Goal: Task Accomplishment & Management: Use online tool/utility

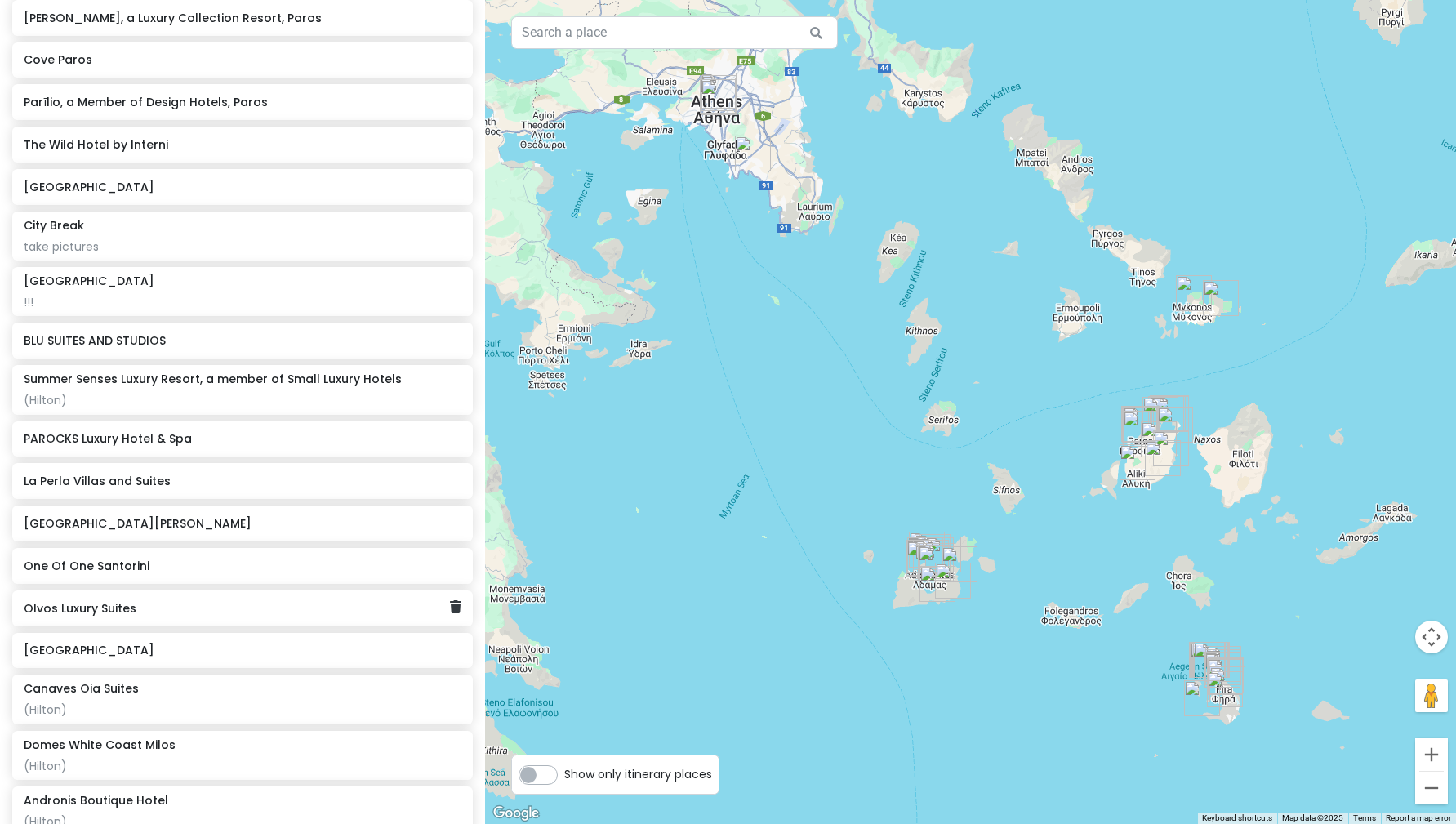
scroll to position [2922, 0]
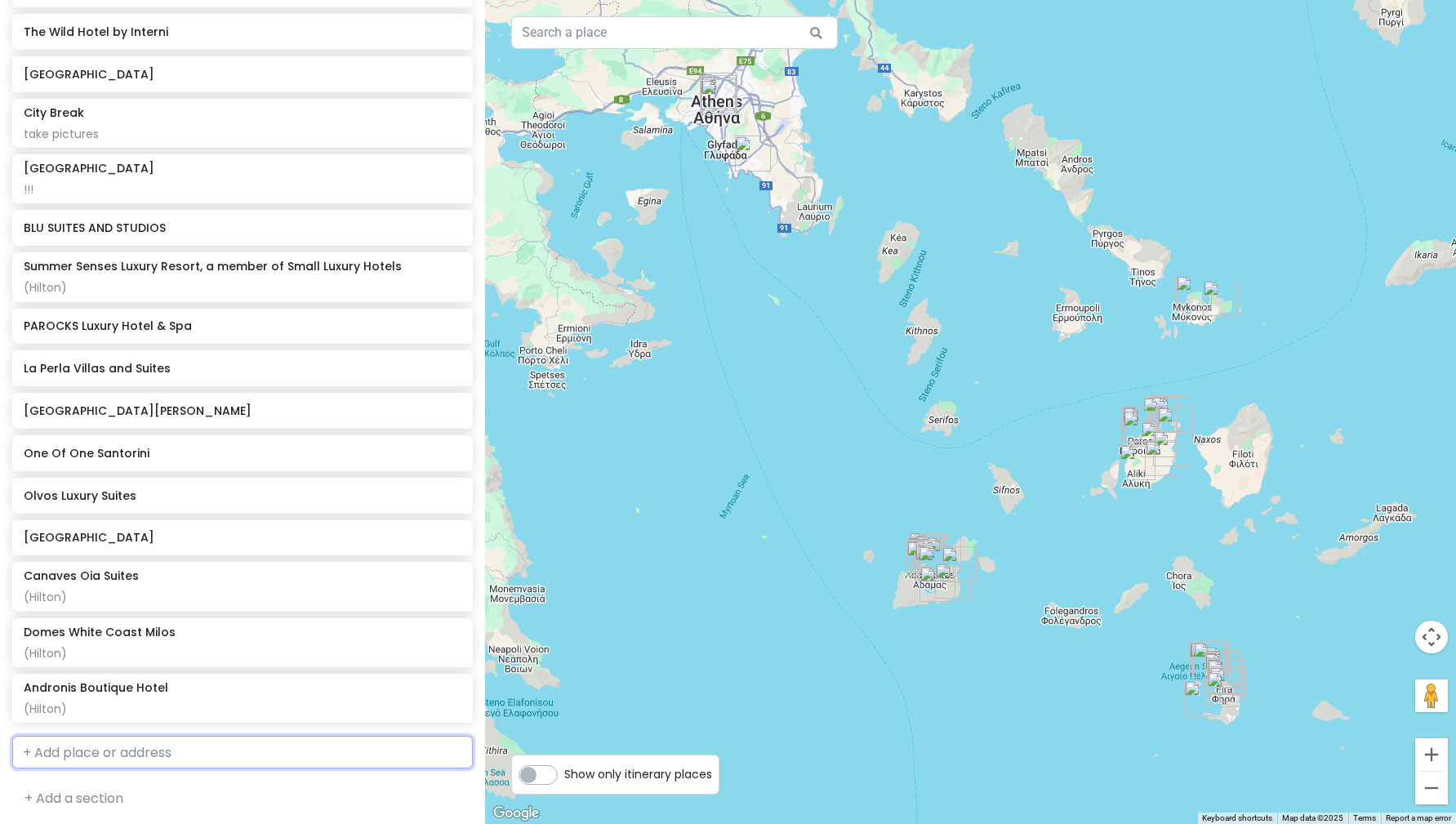
click at [213, 762] on input "text" at bounding box center [242, 751] width 460 height 32
type input "sea rocks"
click at [206, 783] on span "[GEOGRAPHIC_DATA], [GEOGRAPHIC_DATA]" at bounding box center [237, 789] width 213 height 14
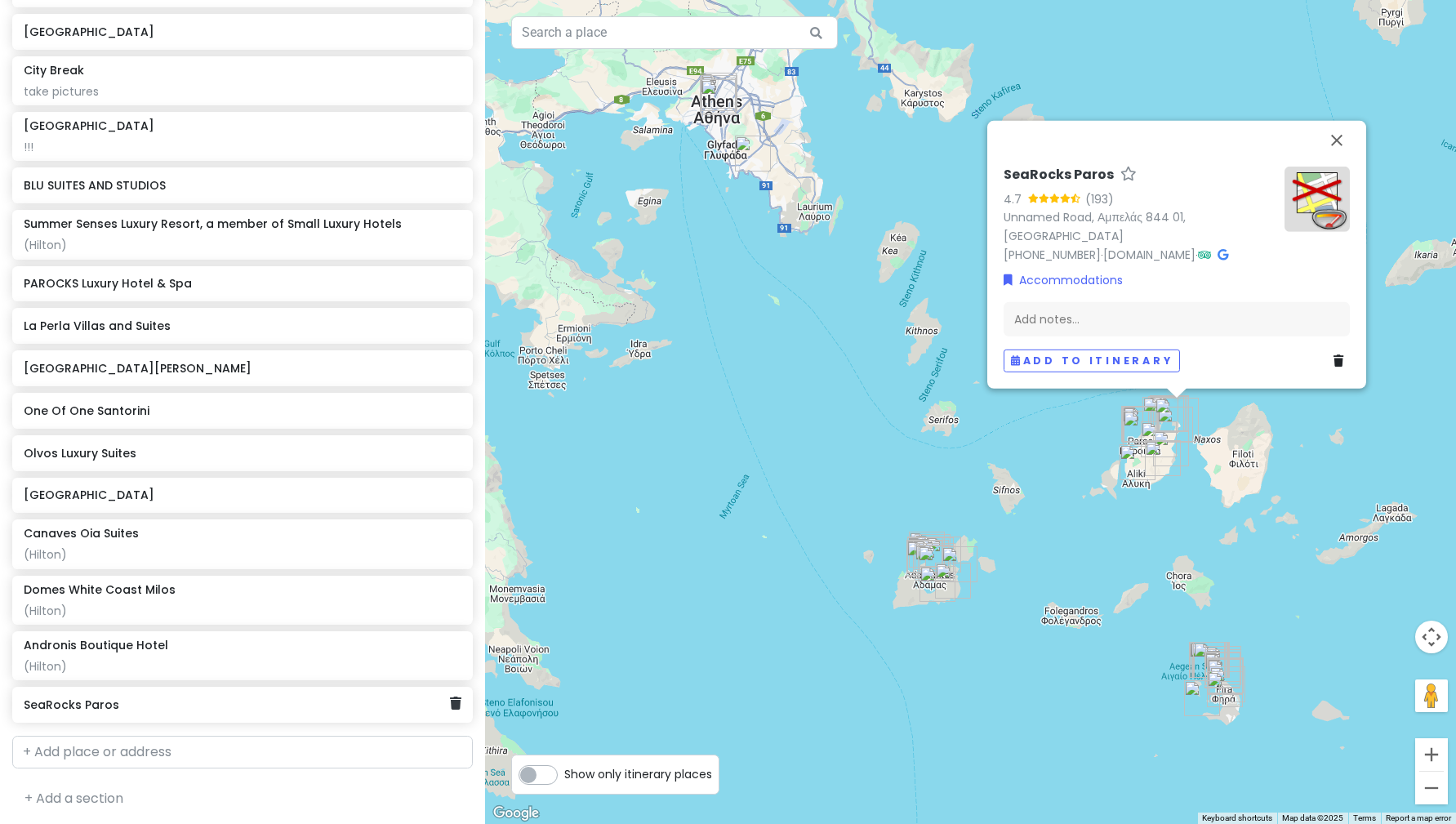
click at [212, 705] on h6 "SeaRocks Paros" at bounding box center [237, 705] width 426 height 15
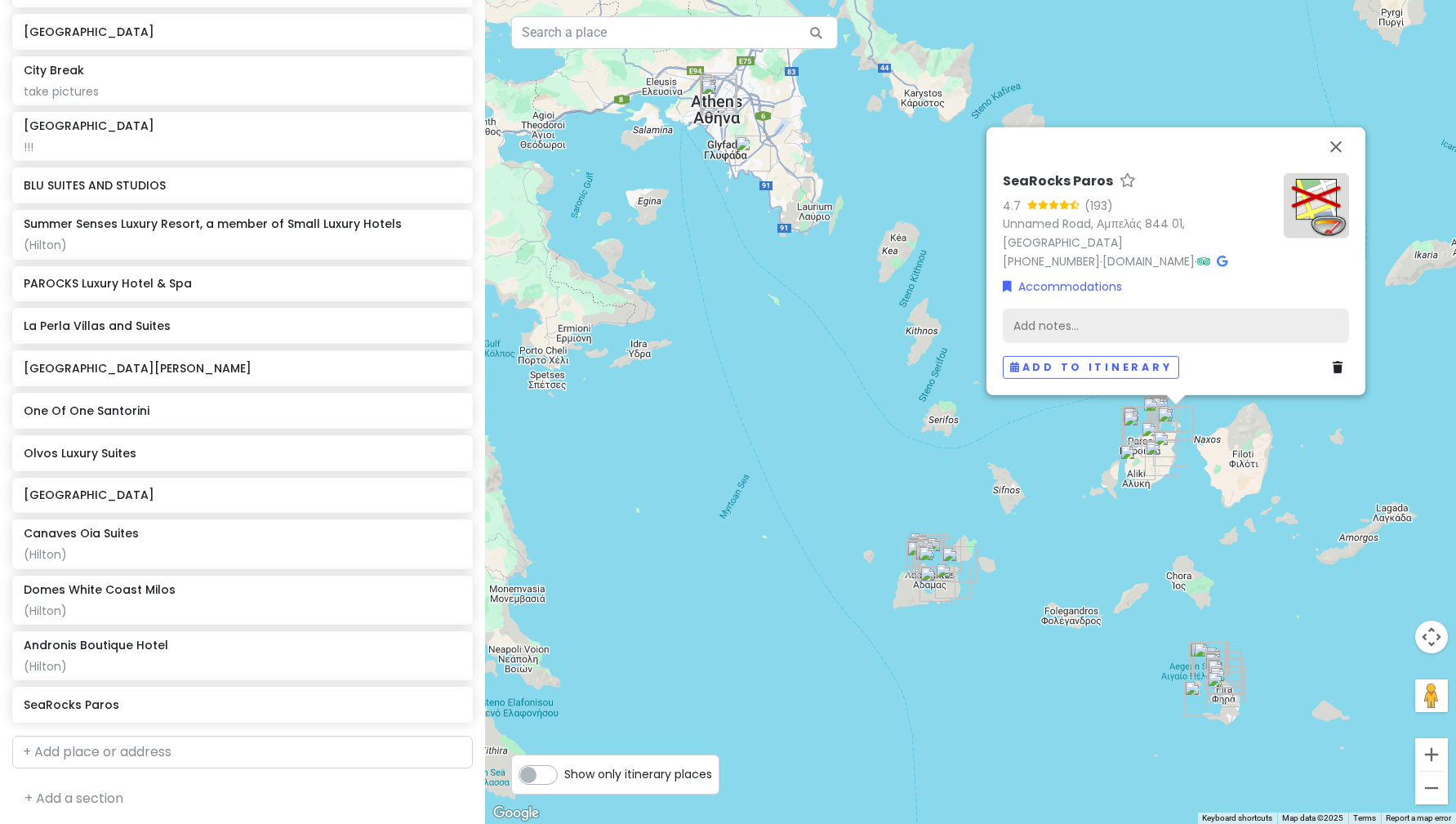
click at [1128, 319] on div "Add notes..." at bounding box center [1175, 324] width 346 height 34
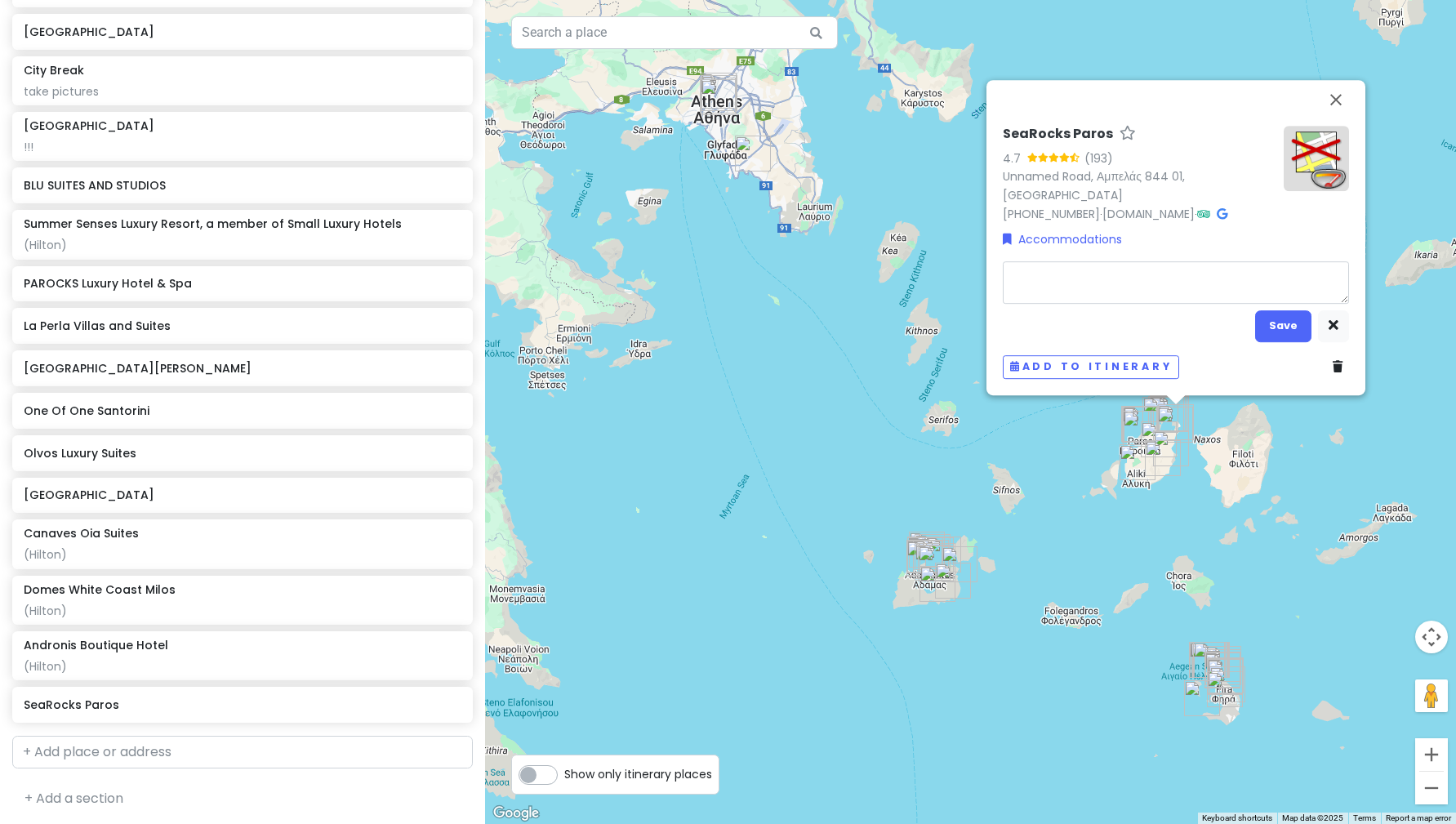
type textarea "x"
type textarea "b"
type textarea "x"
type textarea "be"
type textarea "x"
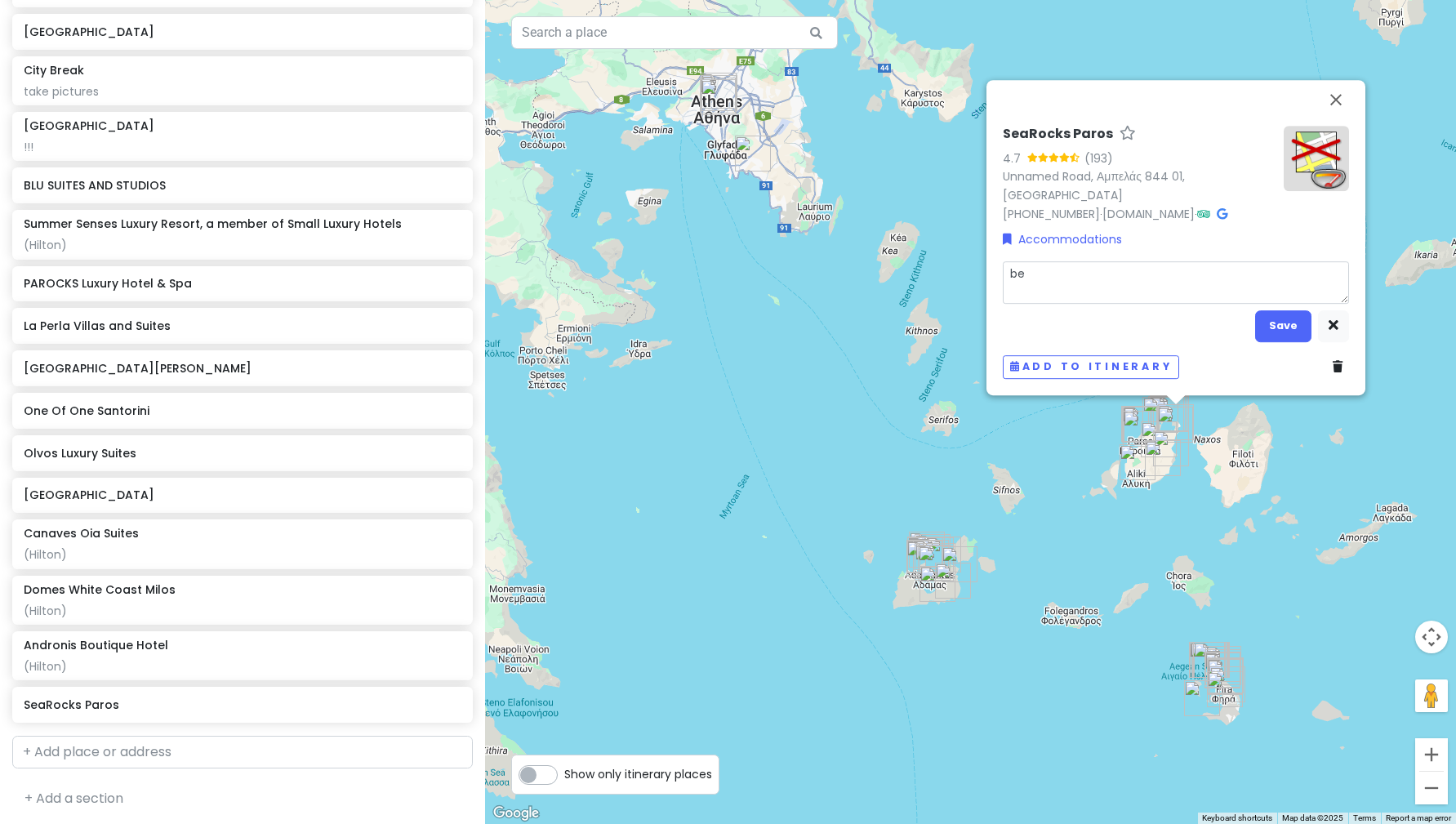
type textarea "bea"
type textarea "x"
type textarea "beac"
type textarea "x"
type textarea "beach"
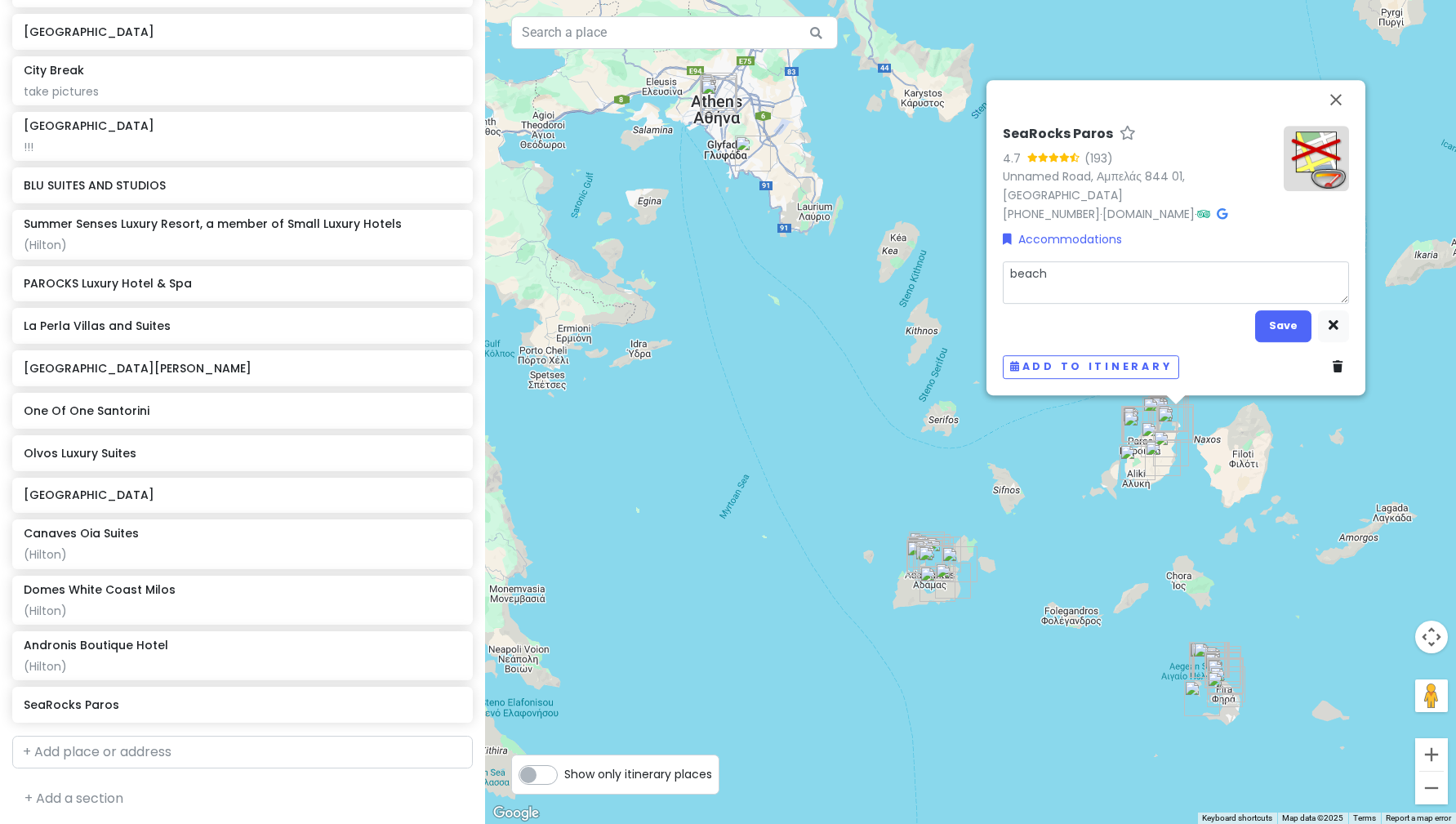
type textarea "x"
type textarea "beach"
type textarea "x"
type textarea "beach c"
type textarea "x"
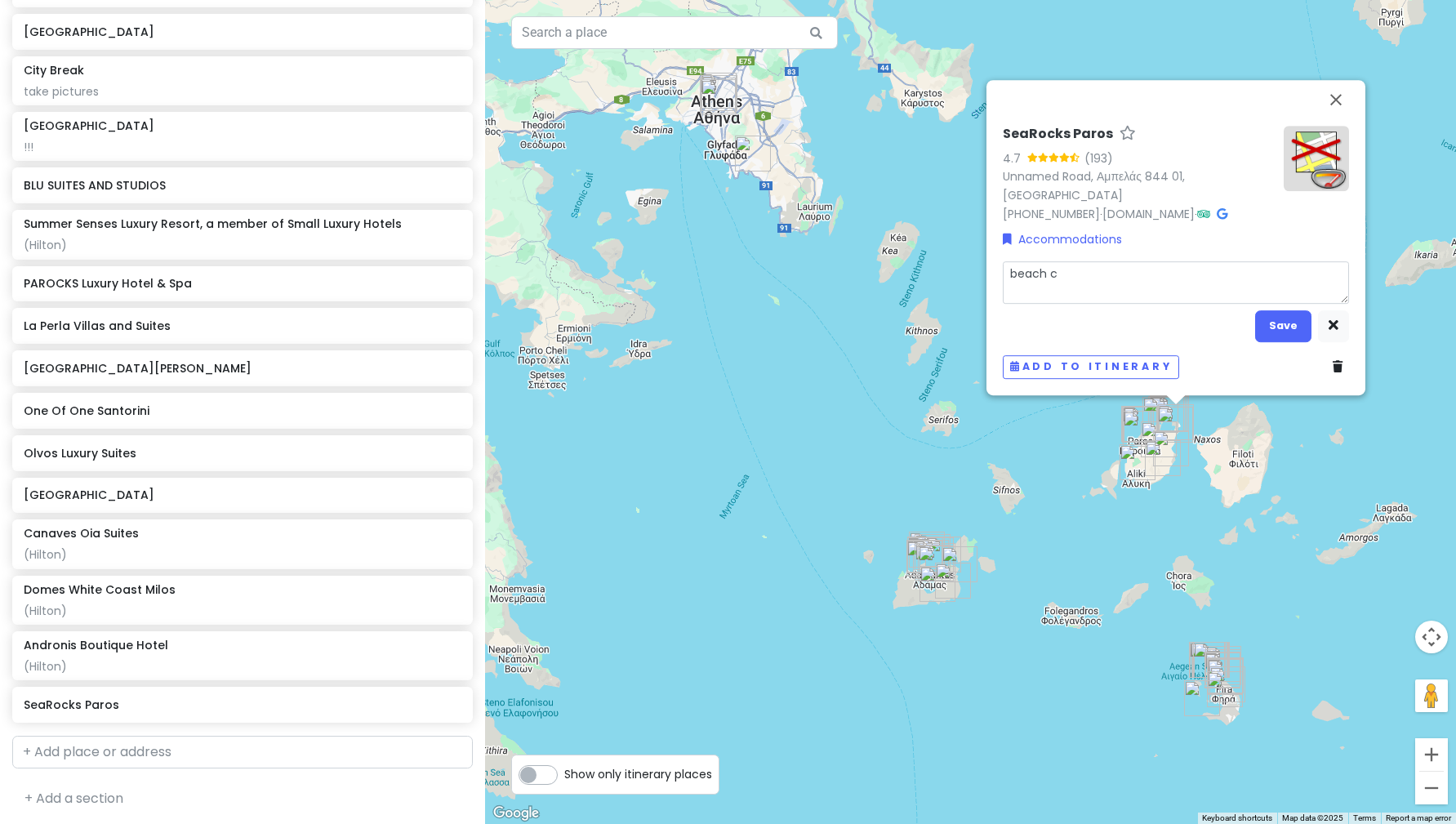
type textarea "beach cl"
type textarea "x"
type textarea "beach clu"
type textarea "x"
type textarea "beach clui"
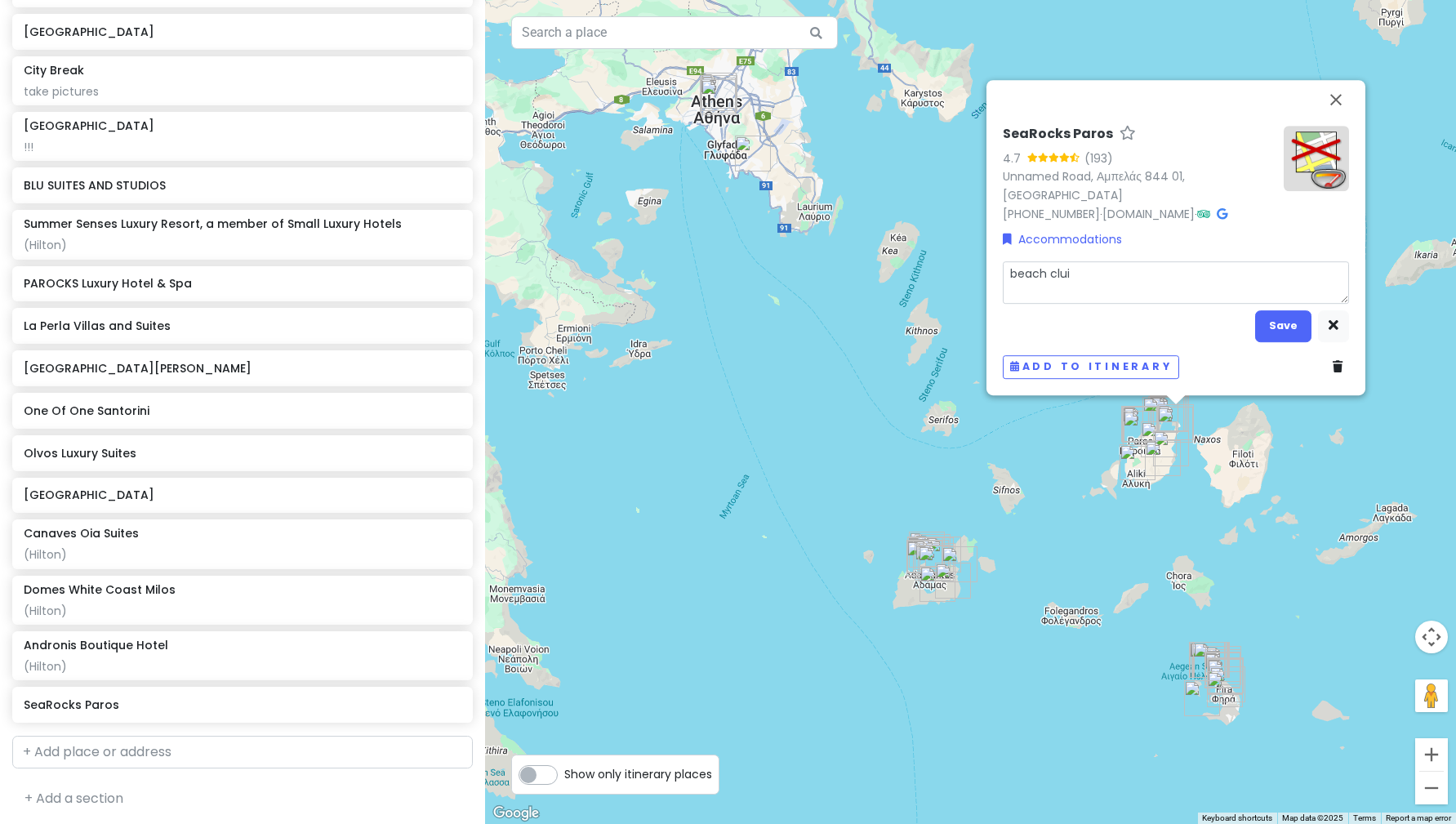
type textarea "x"
type textarea "beach cluib"
type textarea "x"
type textarea "beach clui"
type textarea "x"
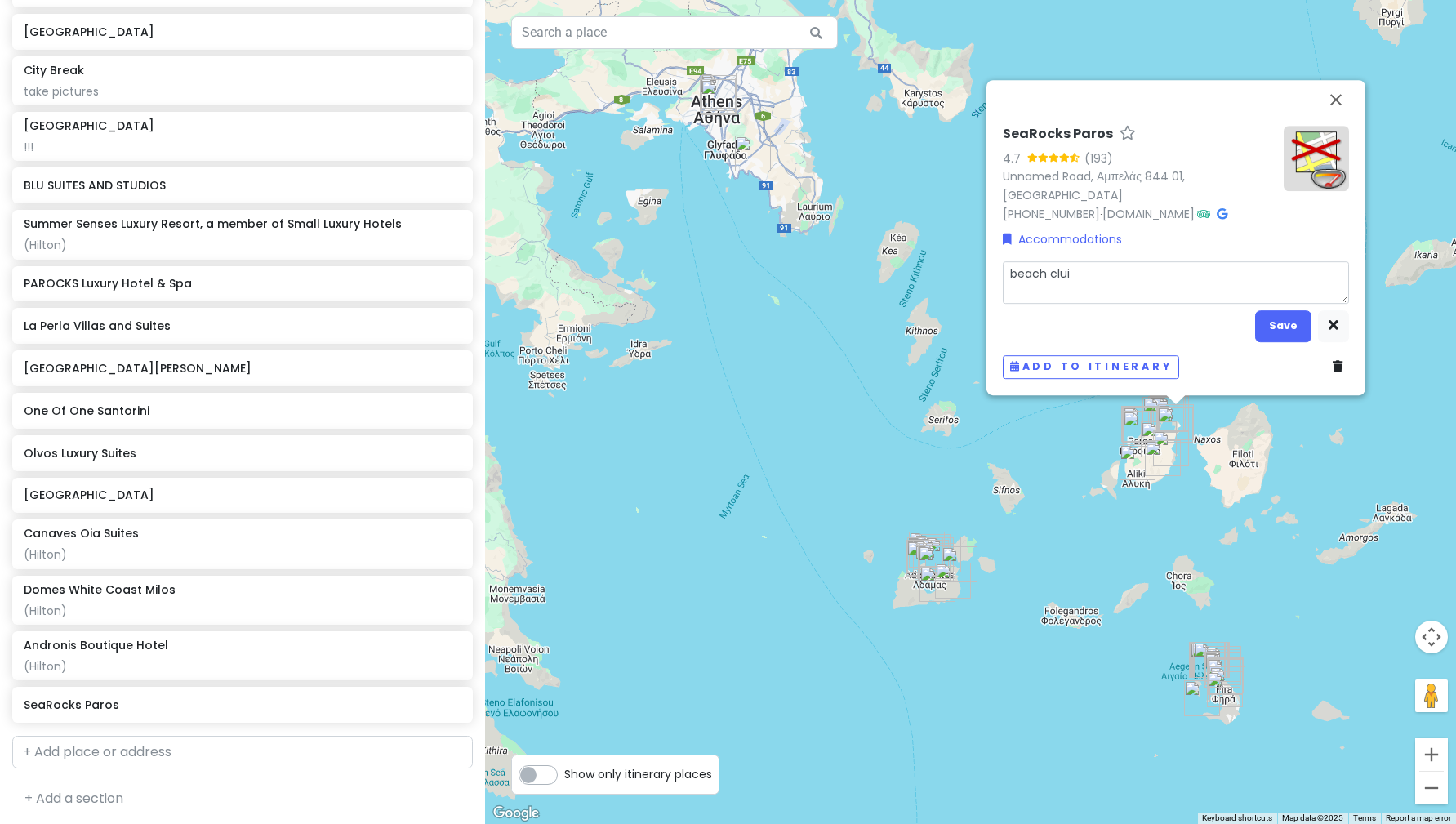
type textarea "beach clu"
type textarea "x"
type textarea "beach clun"
type textarea "x"
type textarea "beach clu"
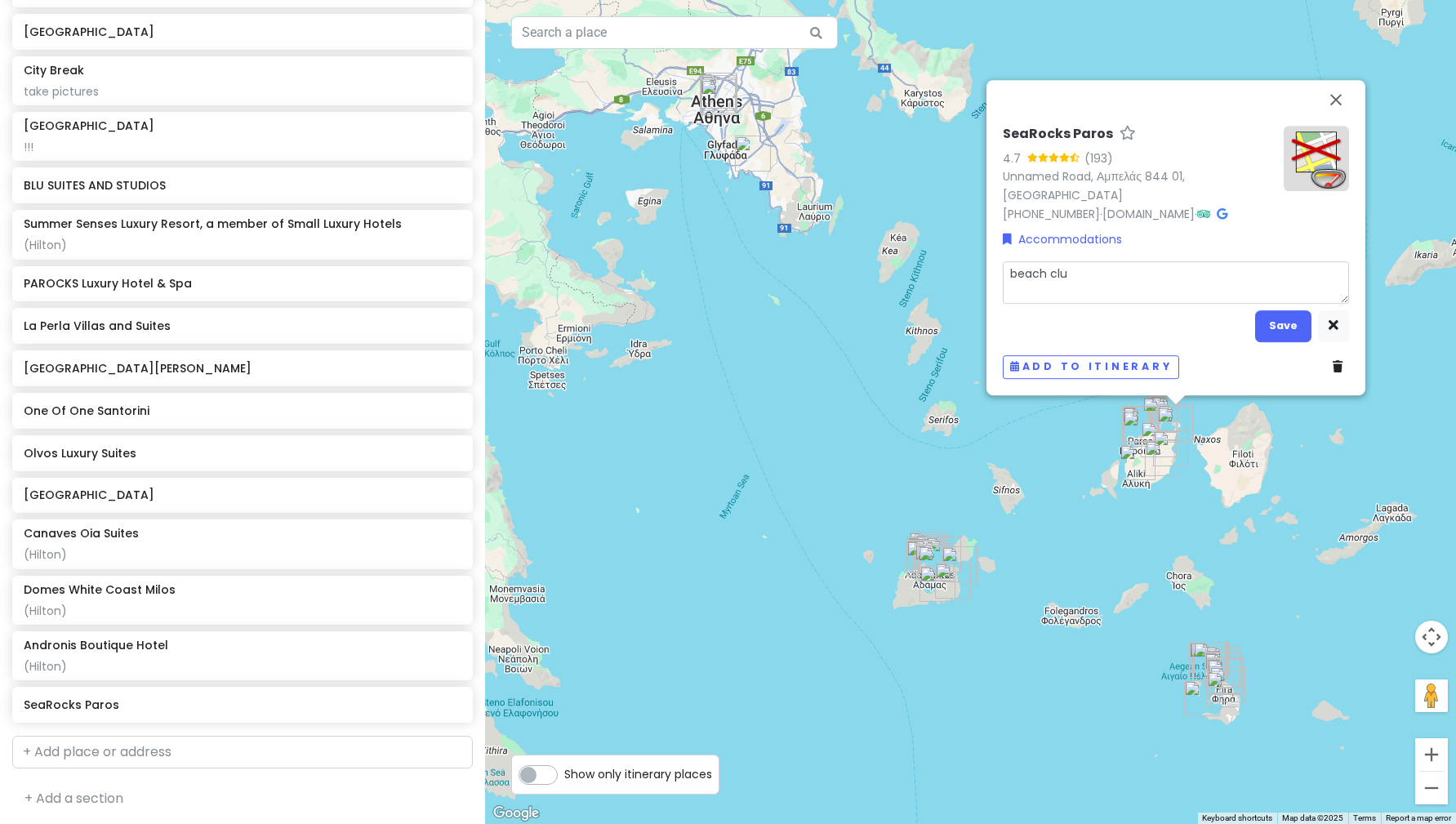
type textarea "x"
type textarea "beach club"
click at [1274, 326] on button "Save" at bounding box center [1282, 326] width 56 height 31
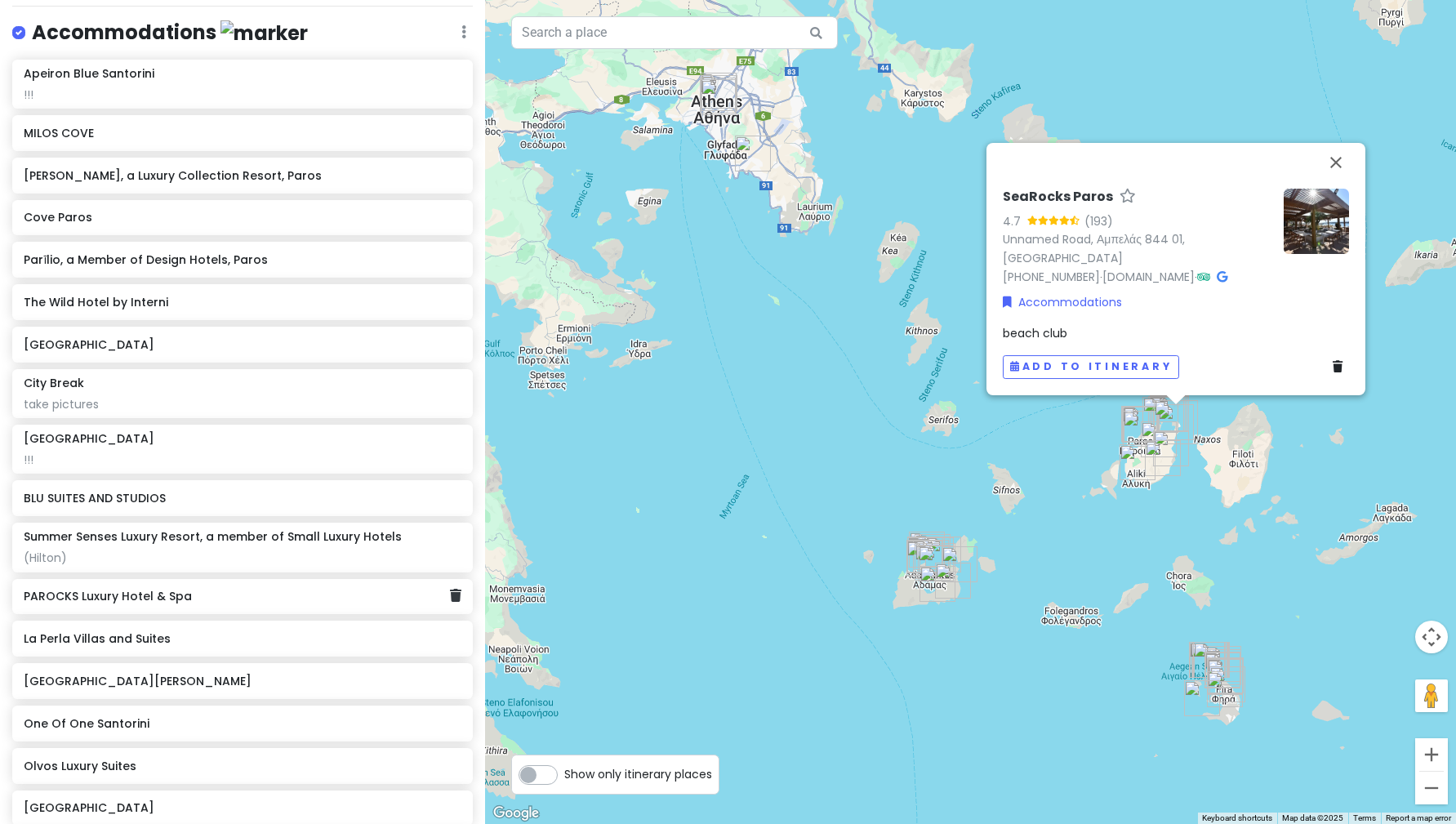
scroll to position [2978, 0]
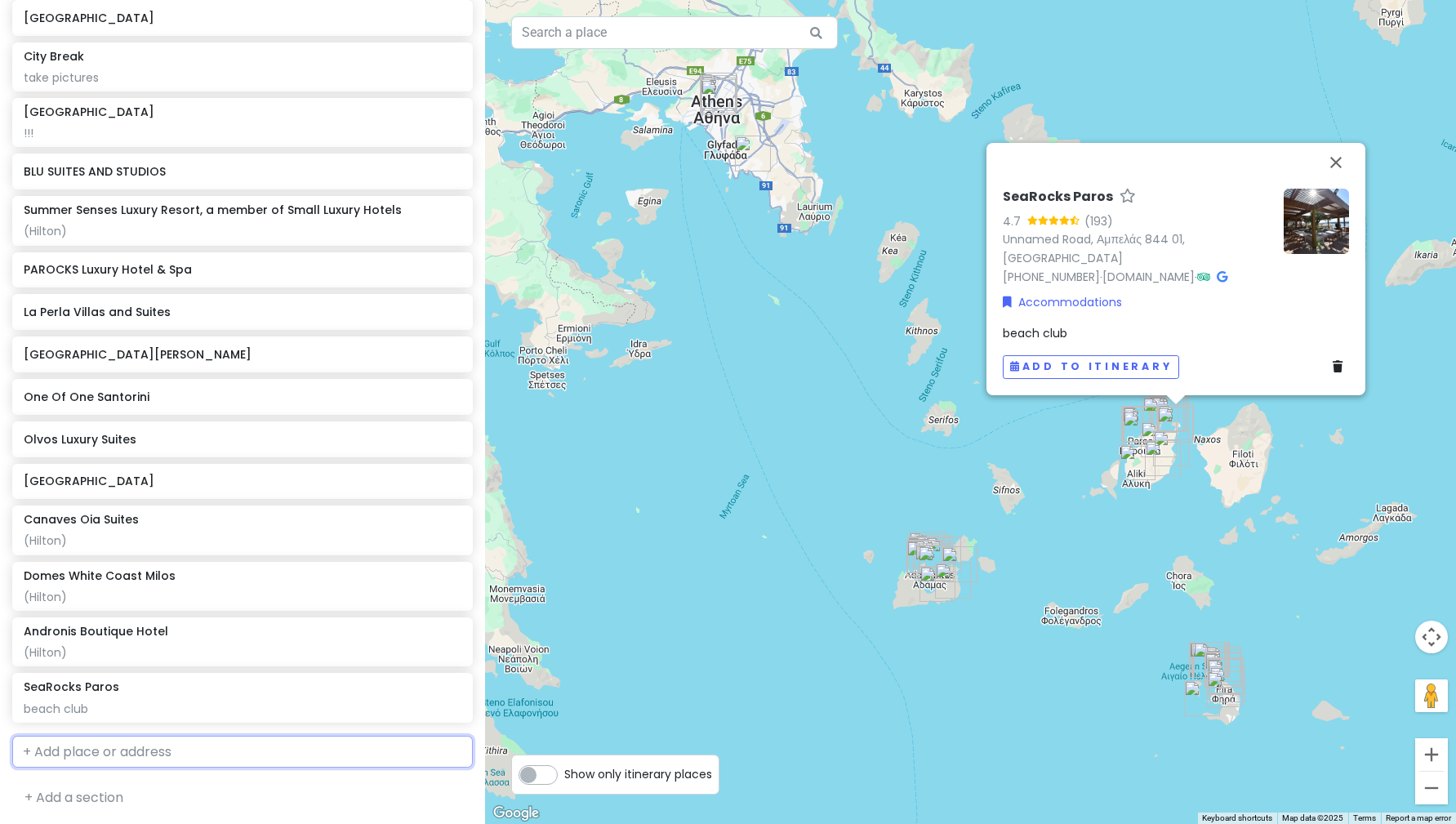
click at [235, 759] on input "text" at bounding box center [242, 751] width 460 height 32
type input "paros summer"
click at [236, 775] on div "Paros Summer Travellers [GEOGRAPHIC_DATA], [GEOGRAPHIC_DATA]" at bounding box center [242, 787] width 459 height 39
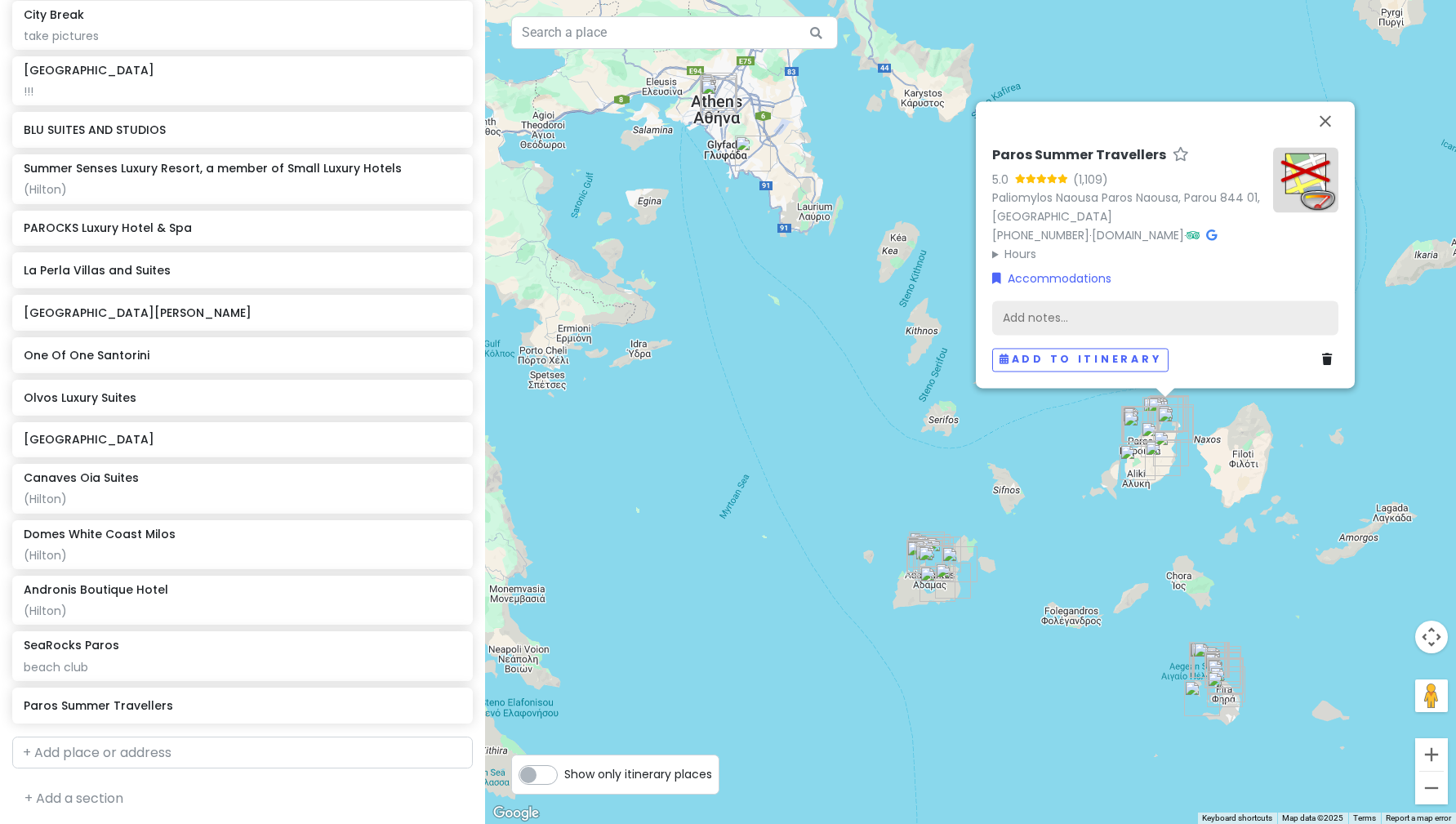
click at [1132, 318] on div "Add notes..." at bounding box center [1165, 317] width 346 height 34
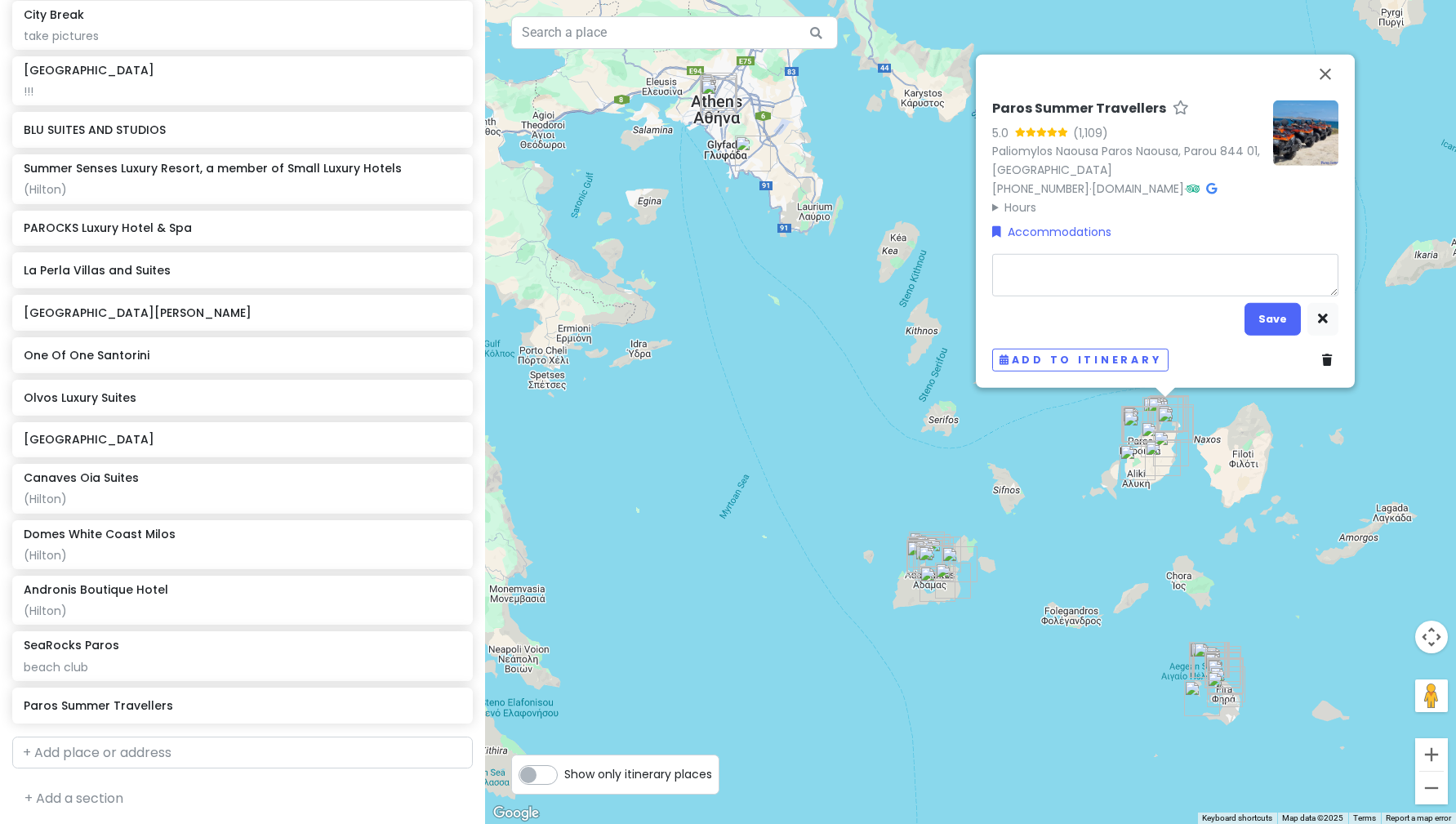
type textarea "x"
type textarea "A"
type textarea "x"
type textarea "AT"
type textarea "x"
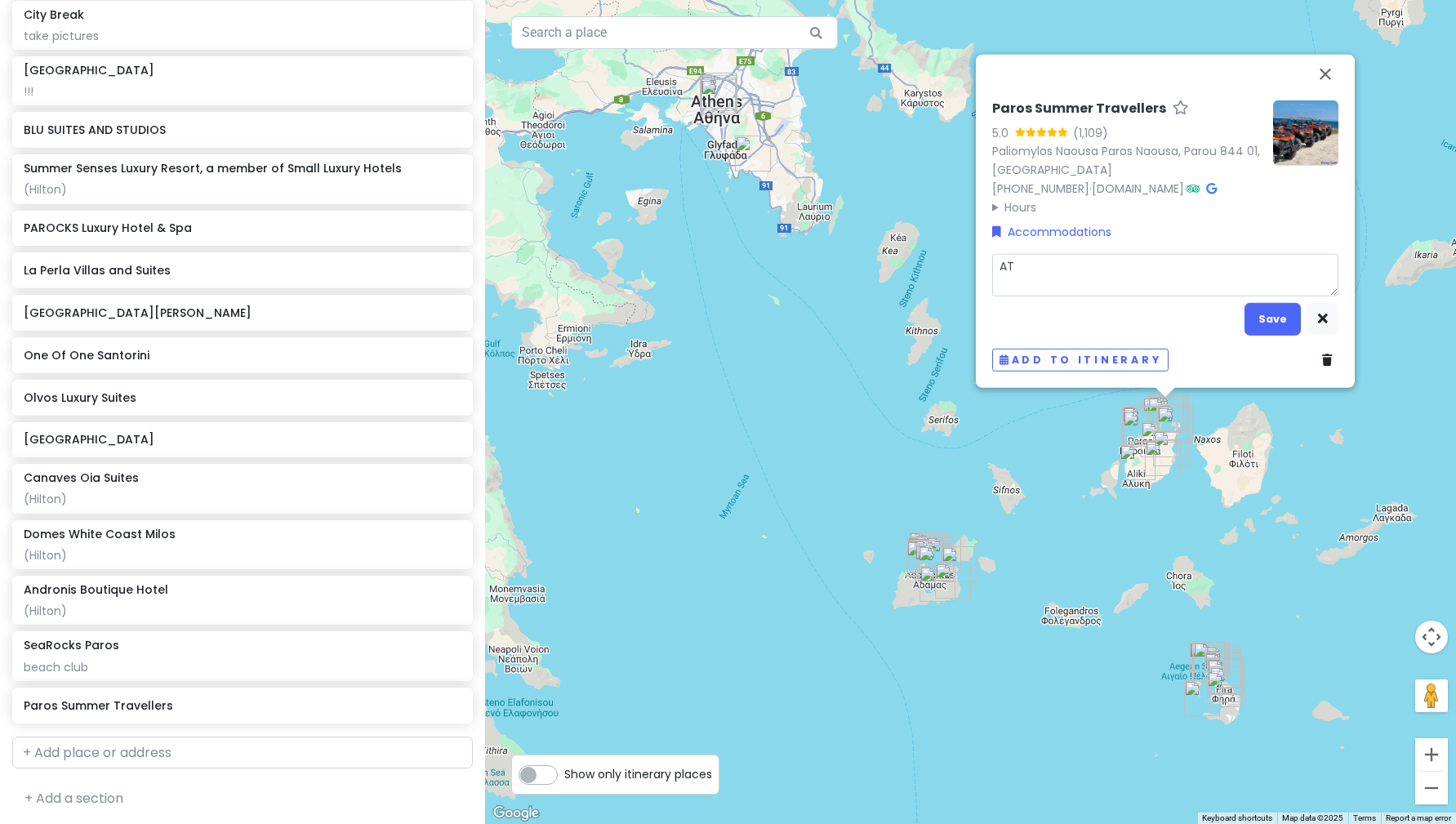
type textarea "ATV"
type textarea "x"
type textarea "ATV"
type textarea "x"
type textarea "ATV r"
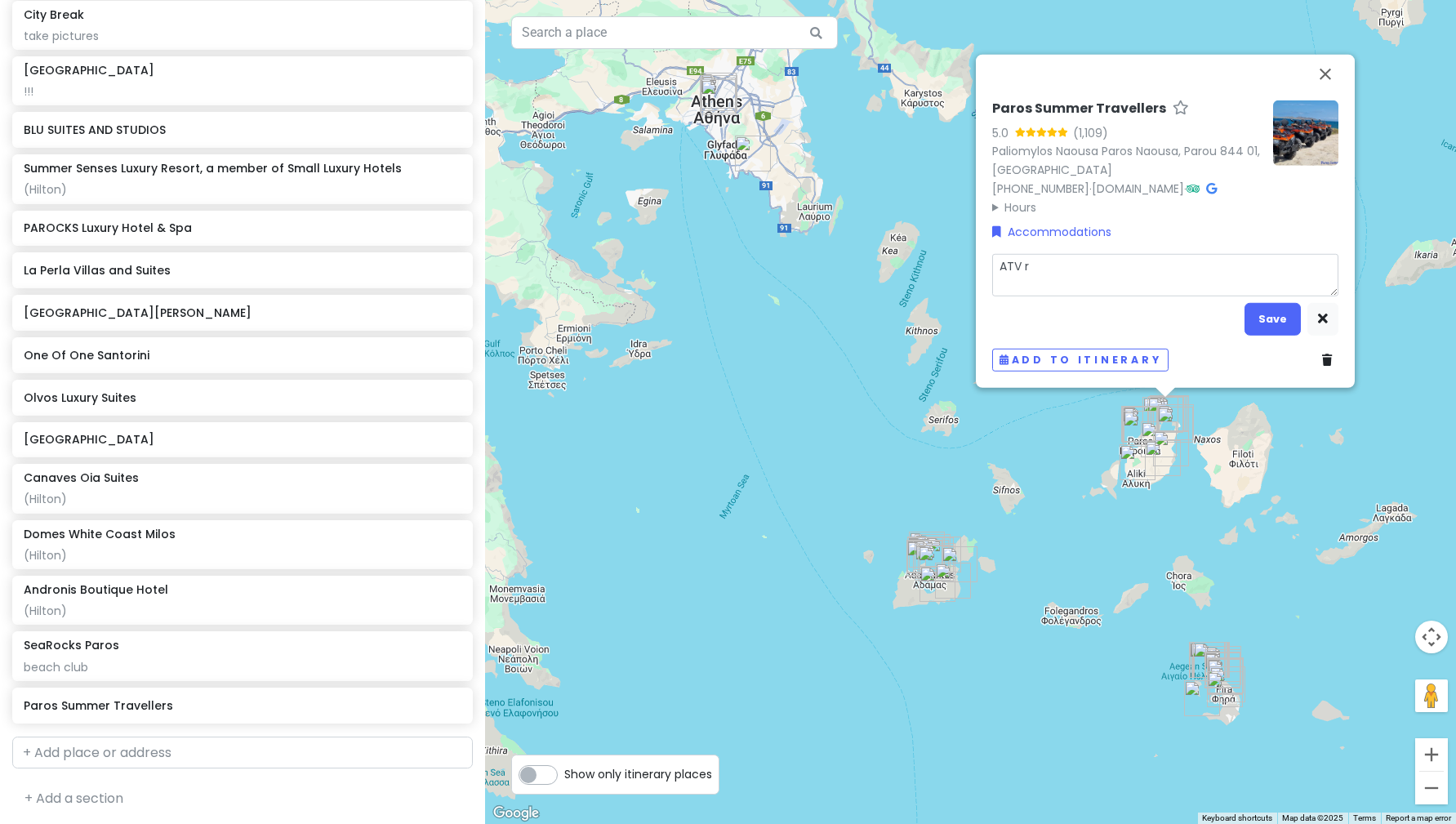
type textarea "x"
type textarea "ATV ren"
type textarea "x"
type textarea "ATV rent"
type textarea "x"
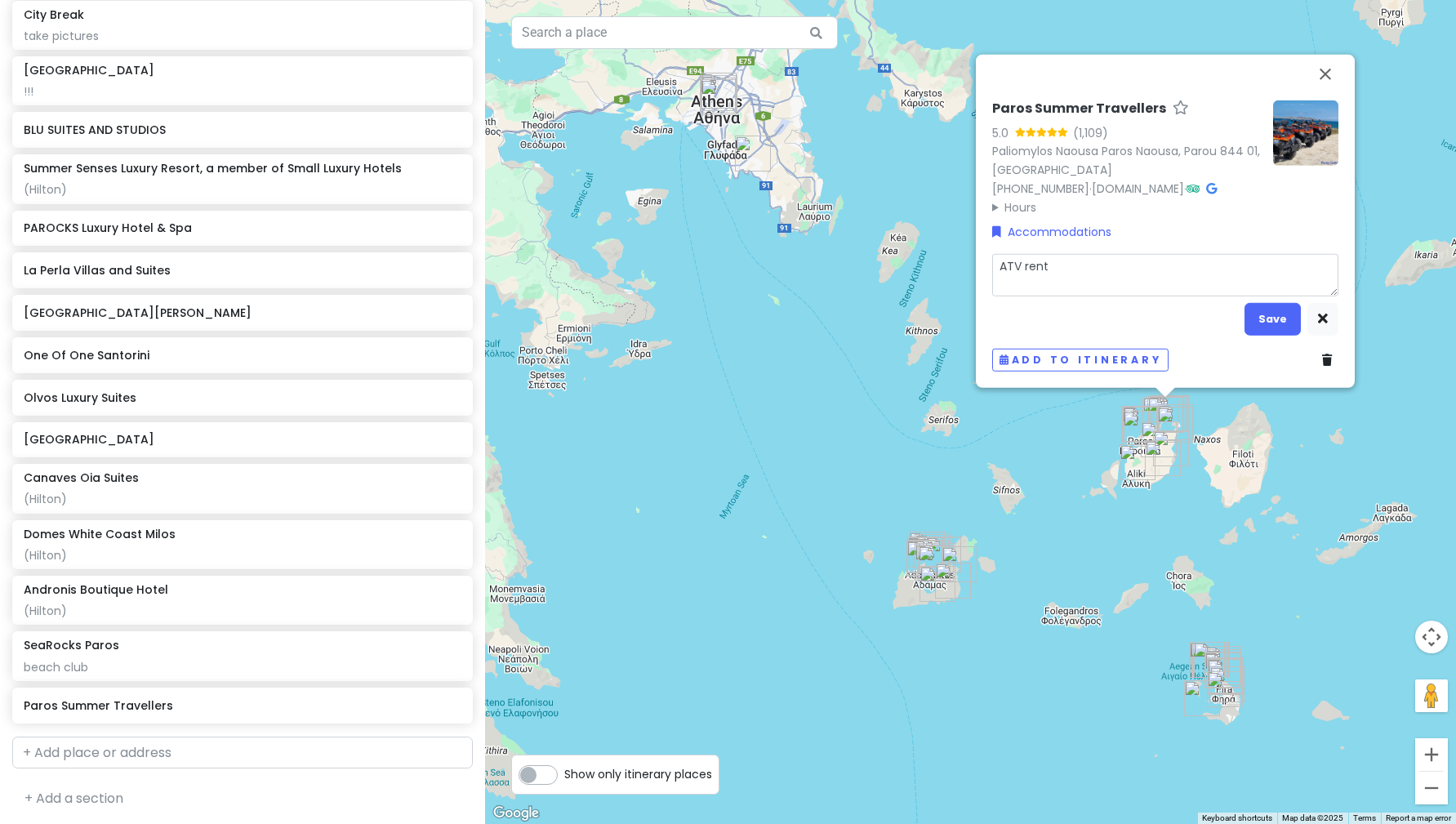
type textarea "ATV renta"
type textarea "x"
type textarea "ATV [PERSON_NAME]"
type textarea "x"
type textarea "ATV renta"
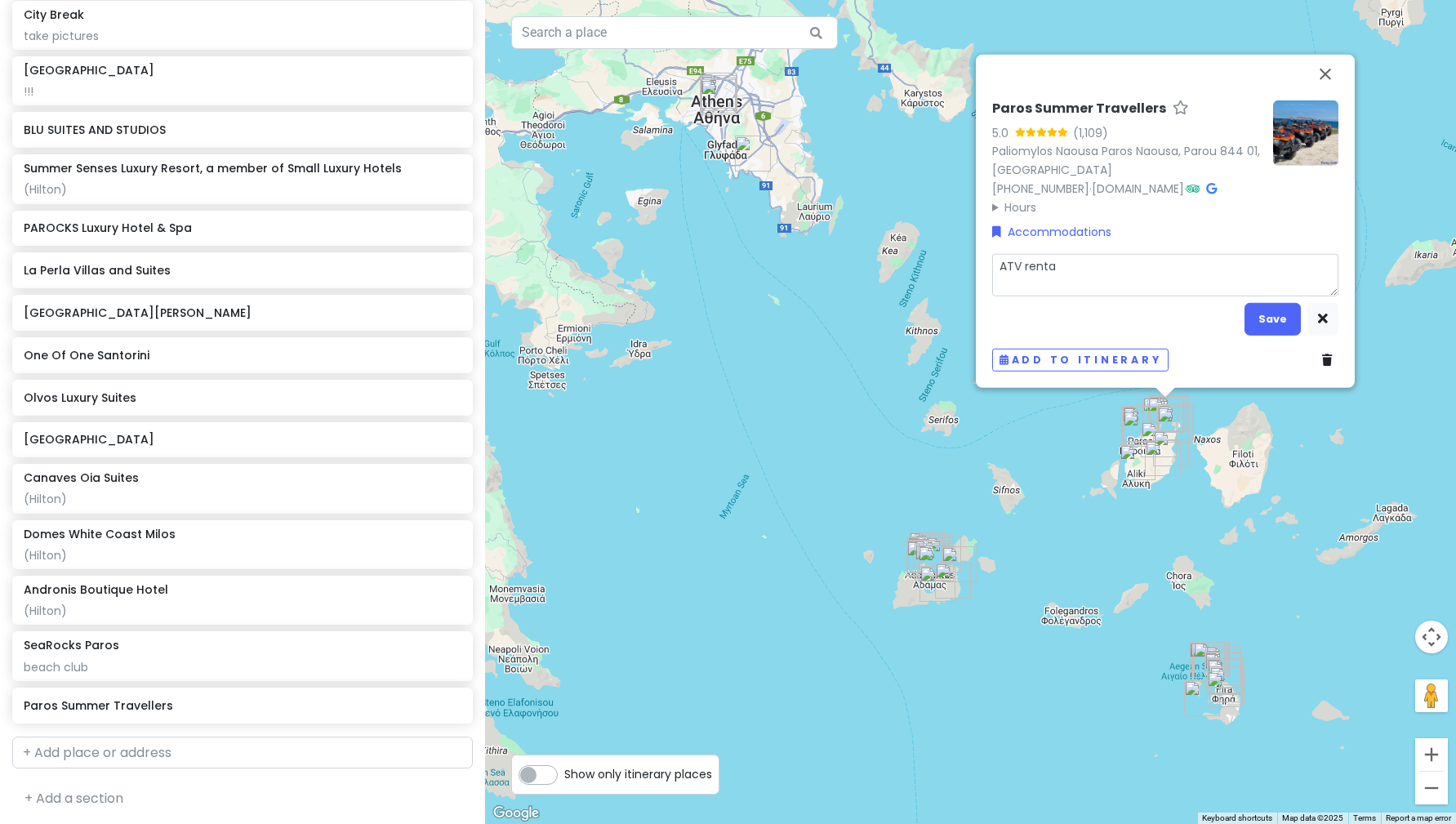
type textarea "x"
type textarea "ATV rental"
type textarea "x"
type textarea "ATV rentals"
click at [1286, 321] on button "Save" at bounding box center [1272, 319] width 56 height 31
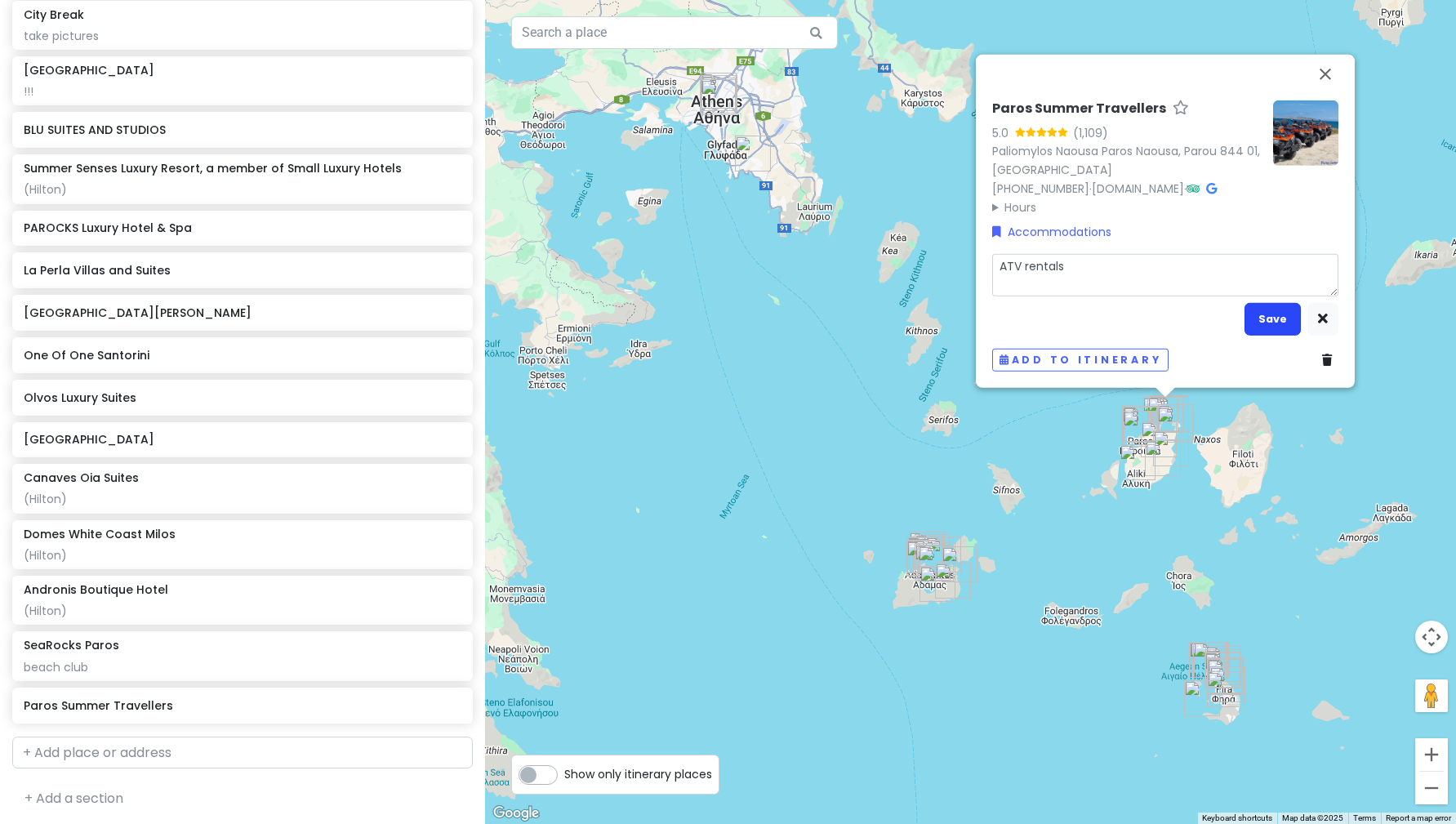
scroll to position [3034, 0]
